Goal: Transaction & Acquisition: Purchase product/service

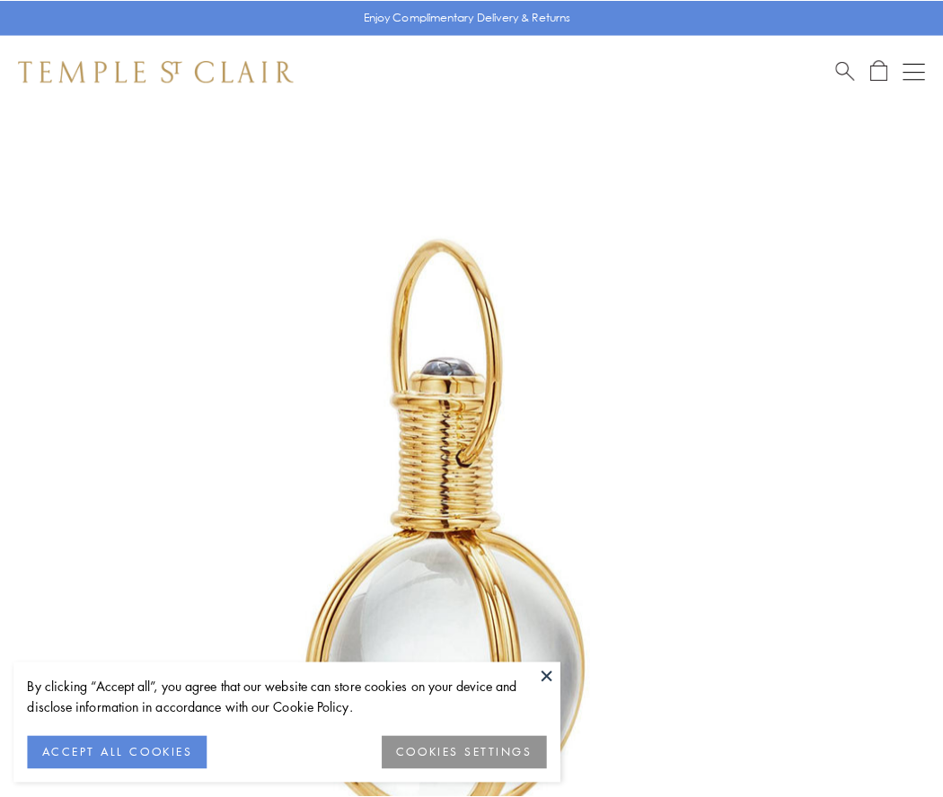
scroll to position [469, 0]
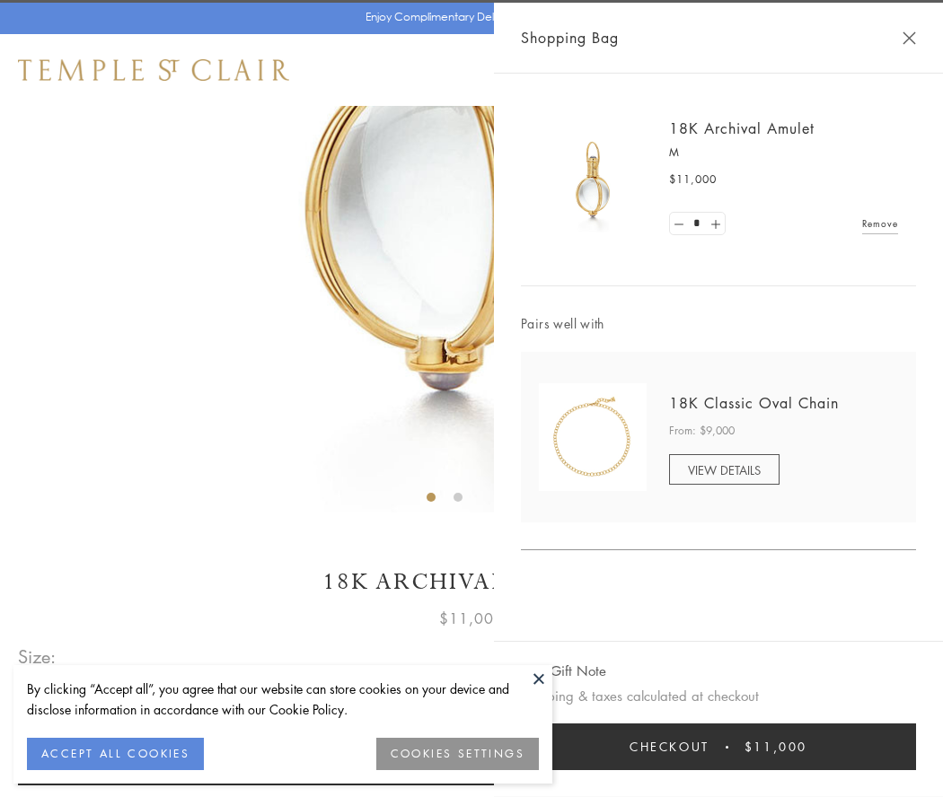
click at [718, 747] on button "Checkout $11,000" at bounding box center [718, 746] width 395 height 47
